Goal: Task Accomplishment & Management: Manage account settings

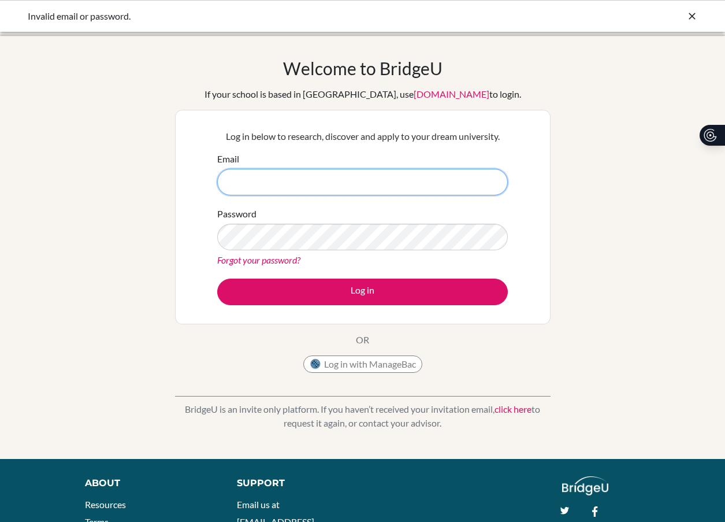
type input "[PERSON_NAME][EMAIL_ADDRESS][DOMAIN_NAME]"
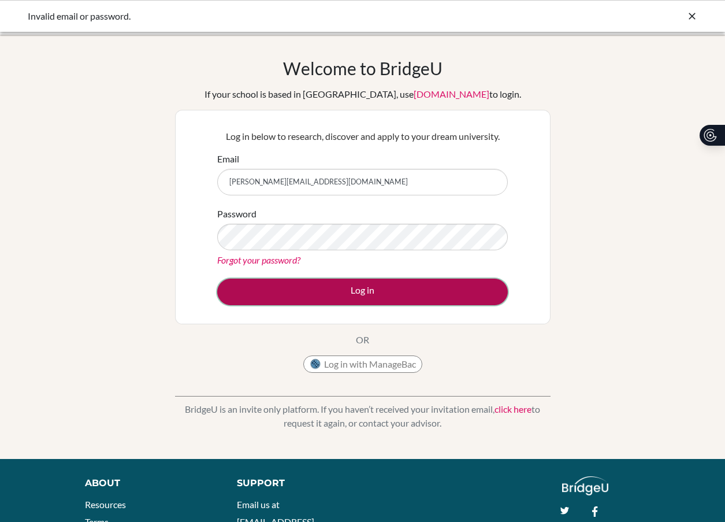
click at [280, 303] on button "Log in" at bounding box center [362, 291] width 291 height 27
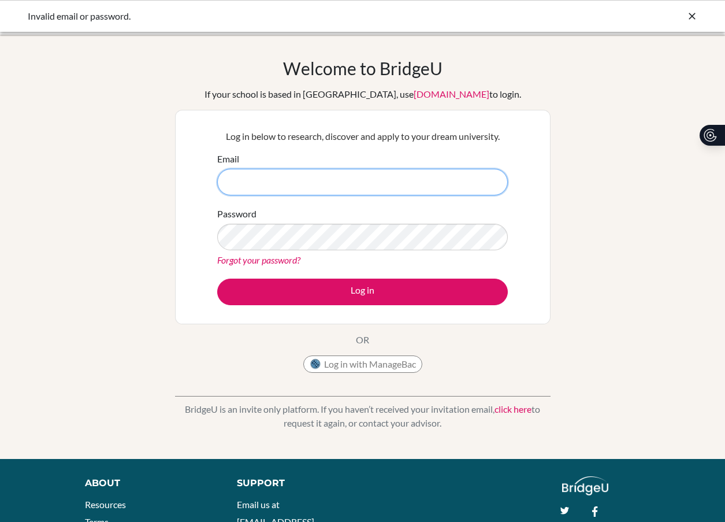
type input "[PERSON_NAME][EMAIL_ADDRESS][DOMAIN_NAME]"
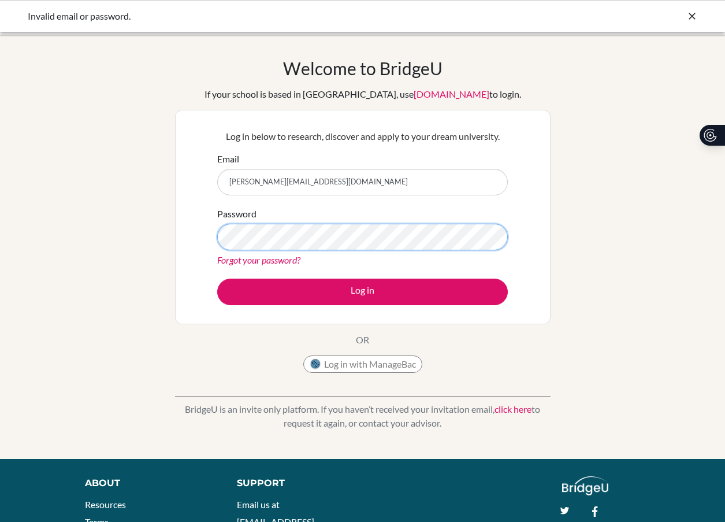
click at [217, 278] on button "Log in" at bounding box center [362, 291] width 291 height 27
click at [532, 411] on link "click here" at bounding box center [513, 408] width 37 height 11
click at [687, 19] on icon at bounding box center [692, 16] width 12 height 12
